Goal: Information Seeking & Learning: Learn about a topic

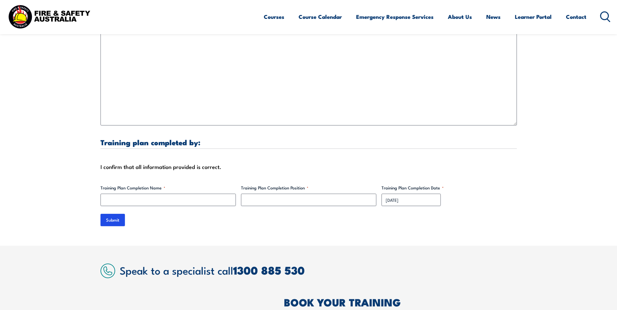
scroll to position [1918, 0]
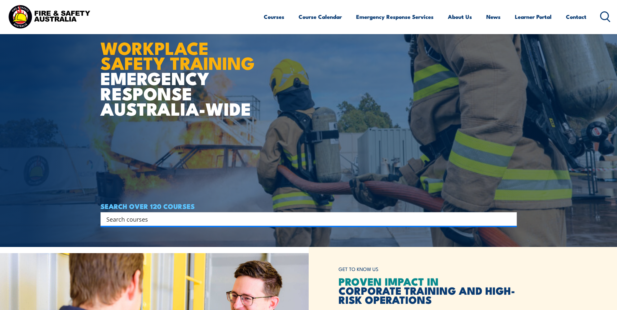
scroll to position [65, 0]
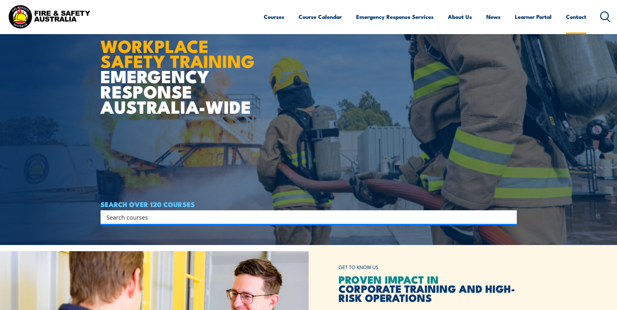
click at [575, 16] on link "Contact" at bounding box center [576, 16] width 20 height 17
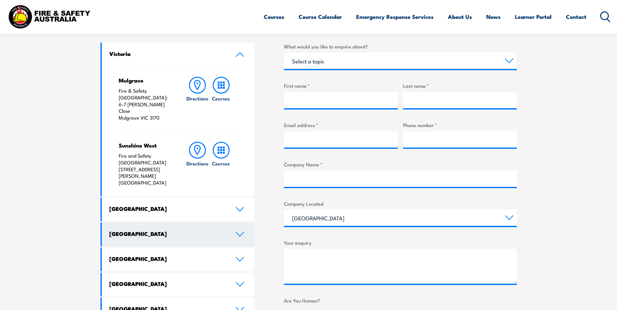
scroll to position [228, 0]
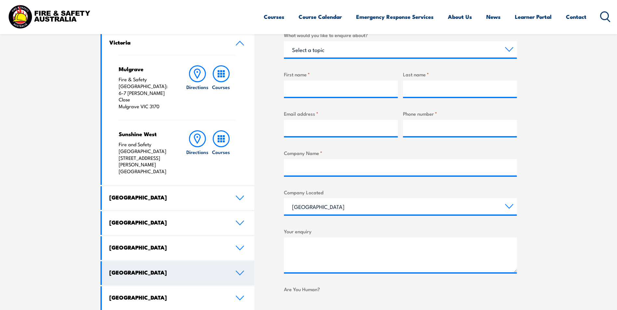
click at [232, 261] on link "South Australia" at bounding box center [178, 273] width 153 height 24
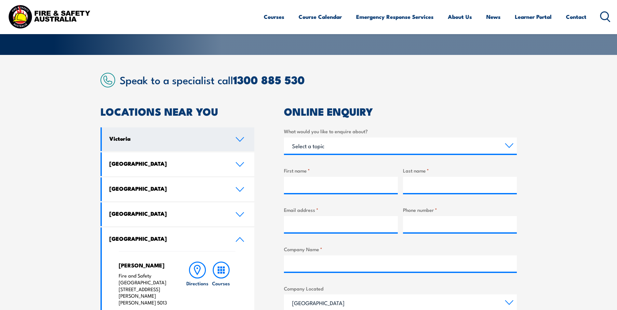
scroll to position [130, 0]
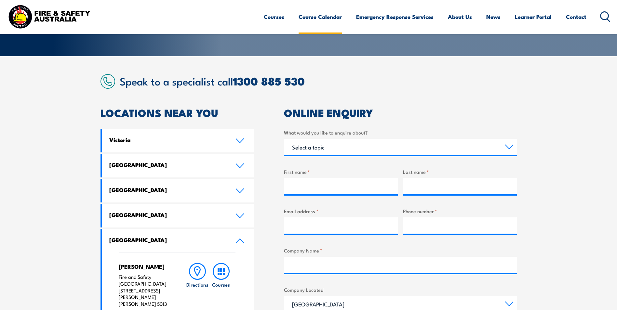
click at [322, 20] on link "Course Calendar" at bounding box center [319, 16] width 43 height 17
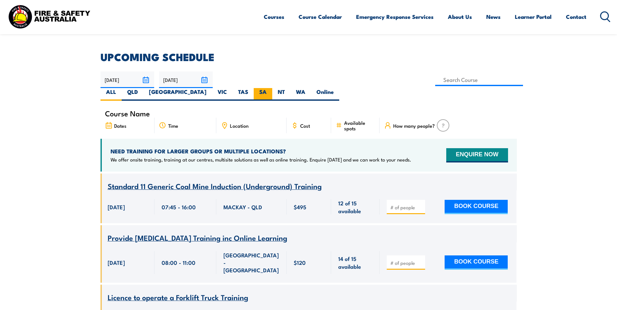
click at [272, 88] on label "SA" at bounding box center [263, 94] width 19 height 13
click at [271, 88] on input "SA" at bounding box center [269, 90] width 4 height 4
radio input "true"
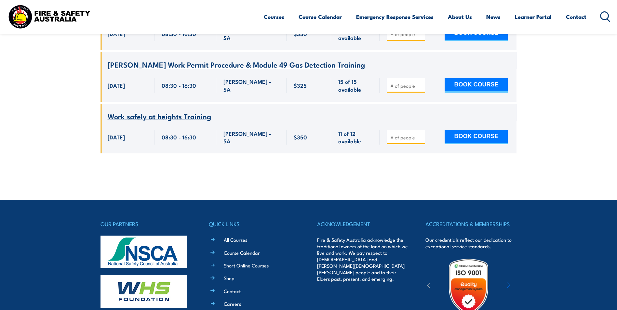
scroll to position [4636, 0]
